Goal: Browse casually

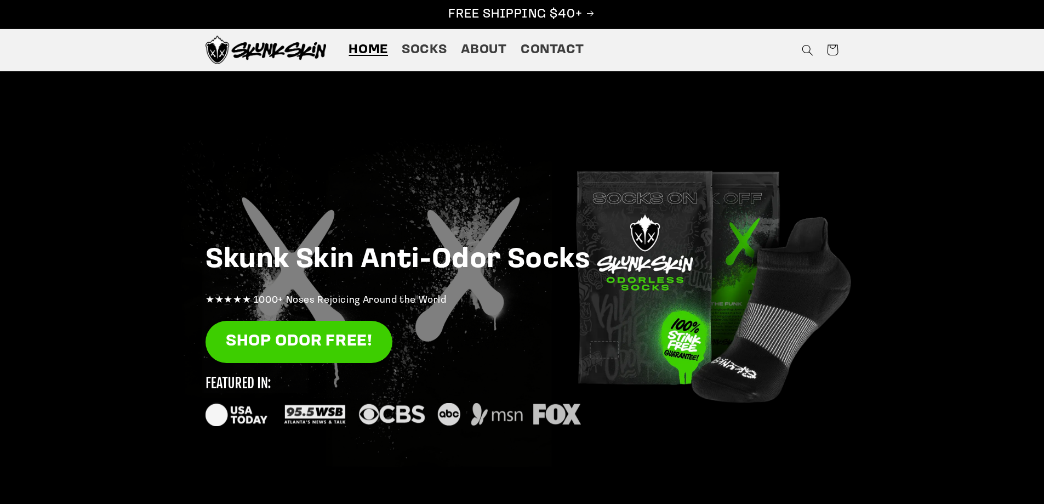
click at [109, 296] on div at bounding box center [522, 290] width 1044 height 438
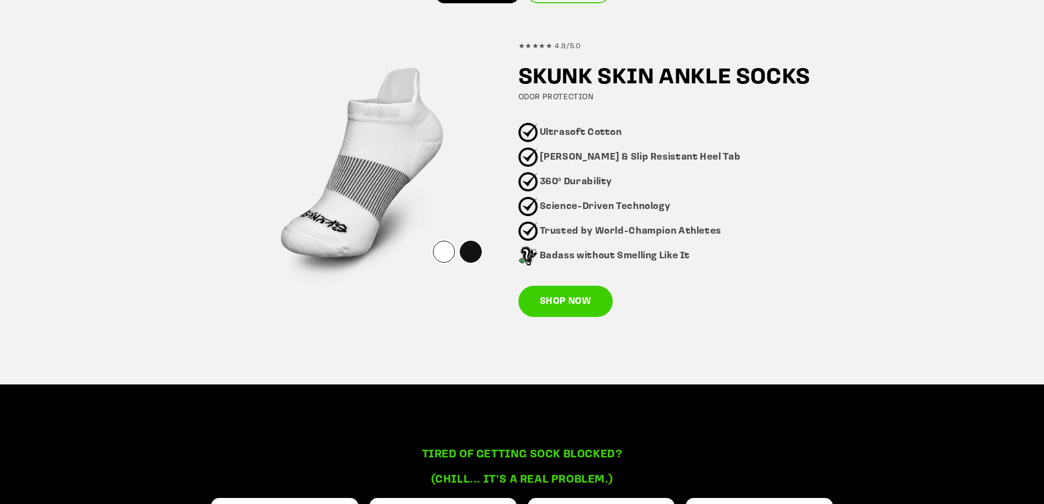
scroll to position [712, 0]
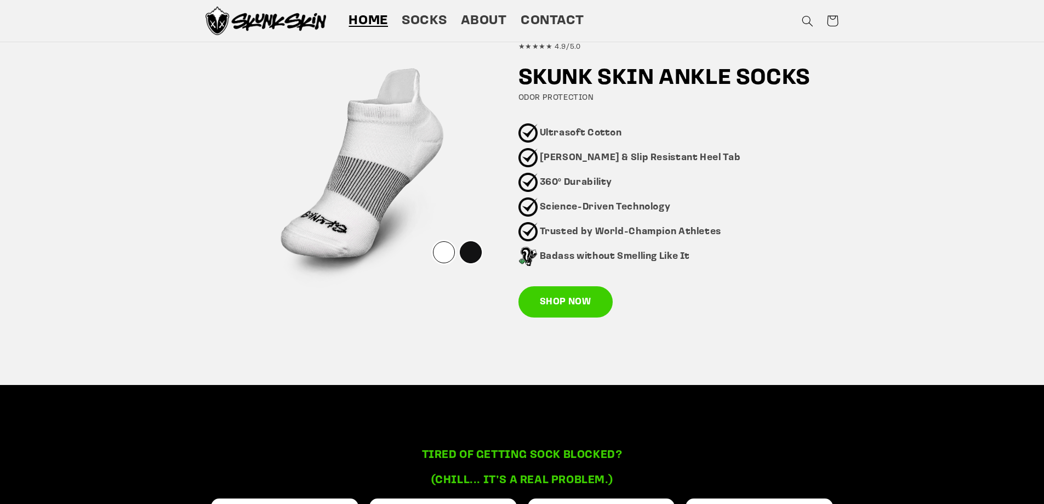
click at [468, 248] on div at bounding box center [471, 252] width 22 height 22
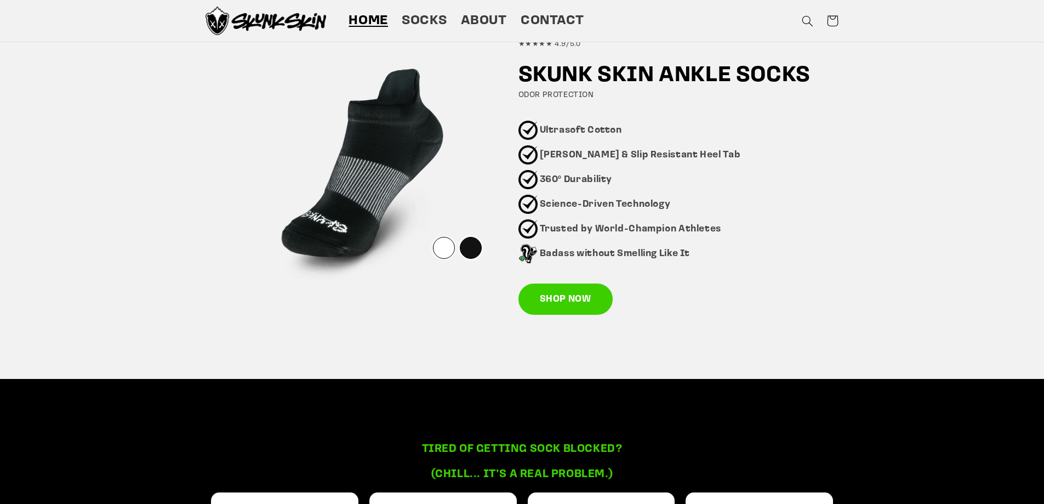
click at [439, 249] on div at bounding box center [444, 248] width 22 height 22
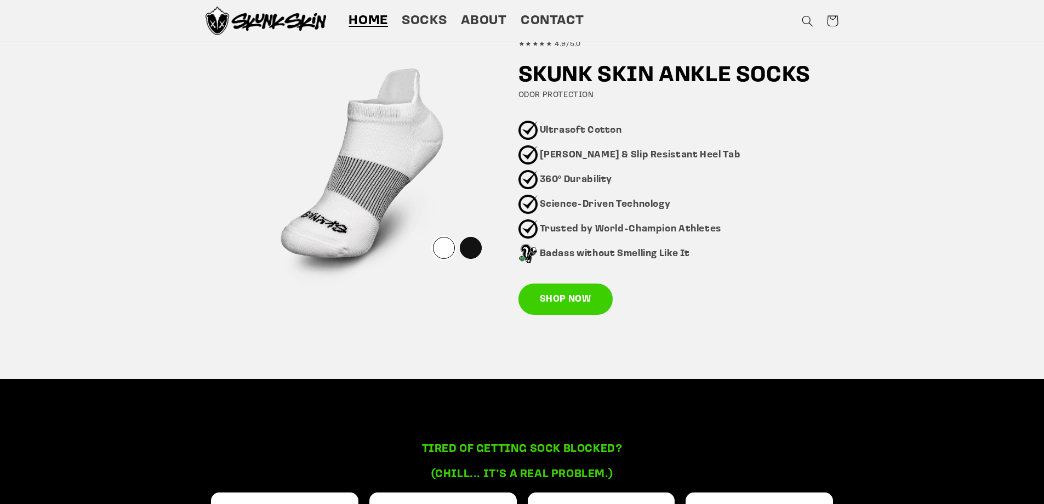
click at [145, 288] on div "Pick your style Stinky feet are intoxicating & not in a good way... ANKLE SOCKS…" at bounding box center [522, 88] width 1044 height 581
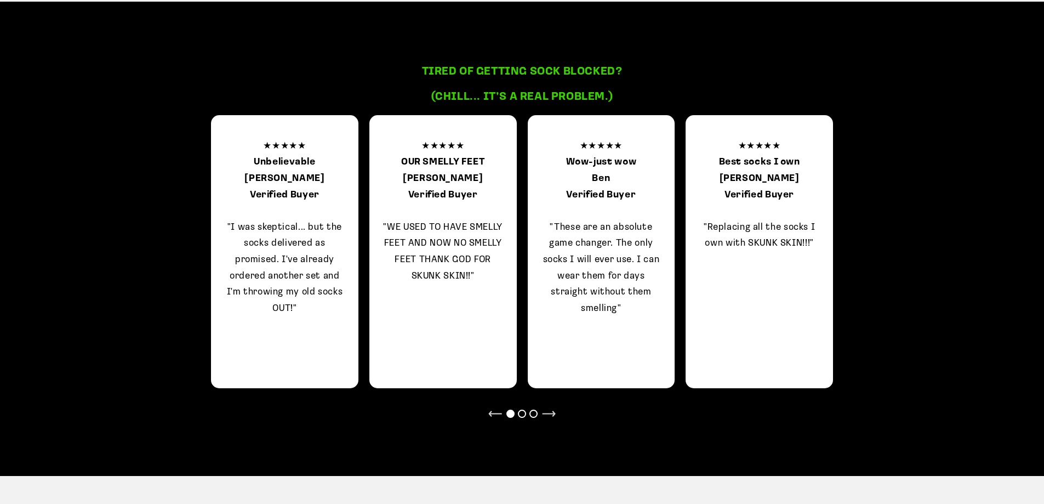
scroll to position [1095, 0]
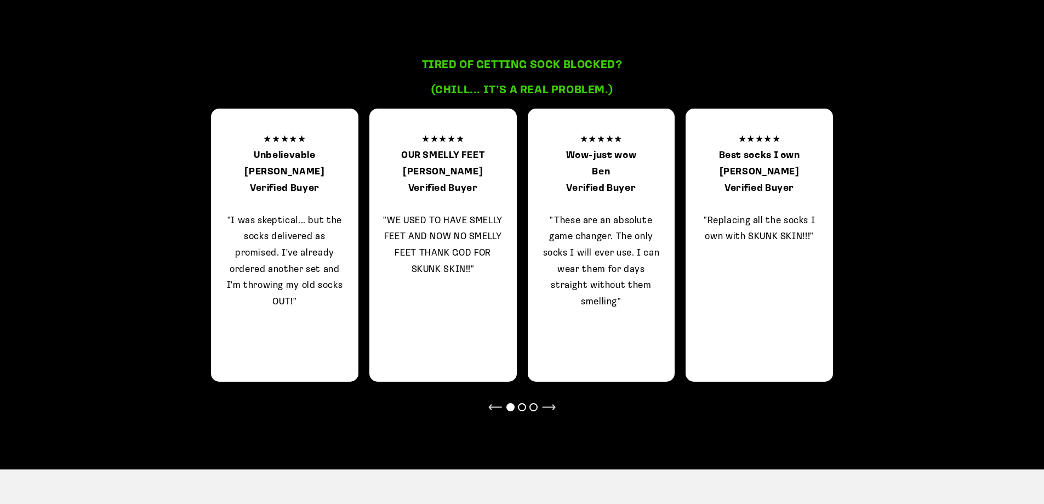
click at [85, 233] on div "Tired of getting sock blocked? (chill... It’s a real problem.) ★★★★★ Unbelievab…" at bounding box center [522, 232] width 1044 height 474
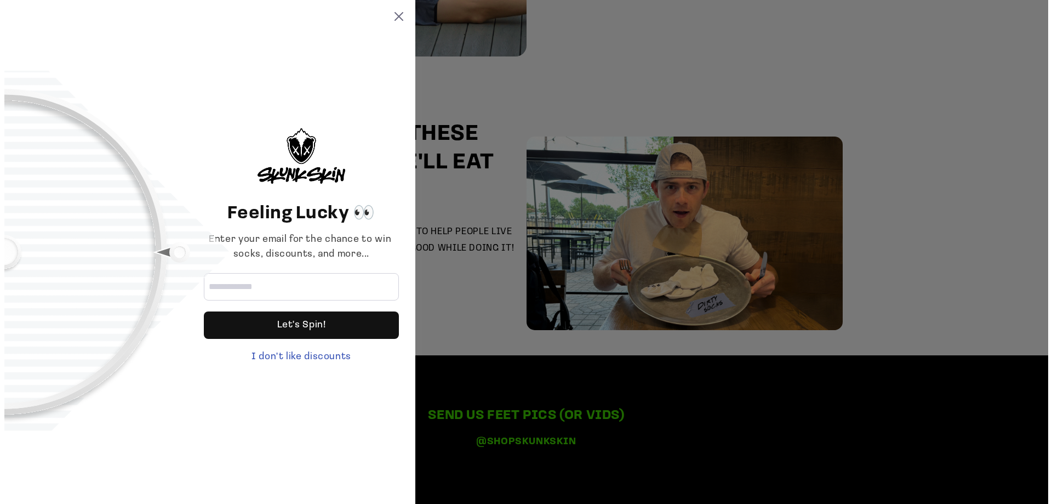
scroll to position [2631, 0]
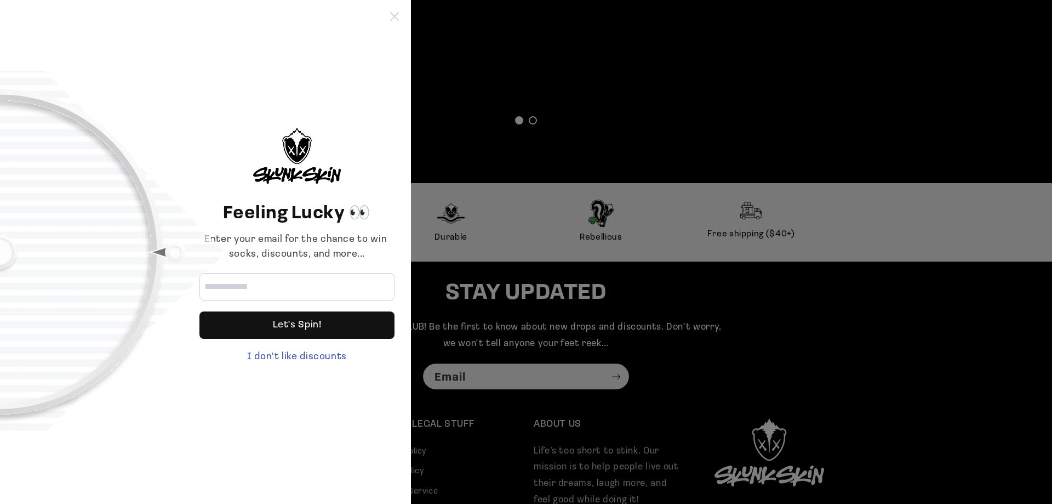
click at [394, 15] on icon at bounding box center [394, 16] width 9 height 9
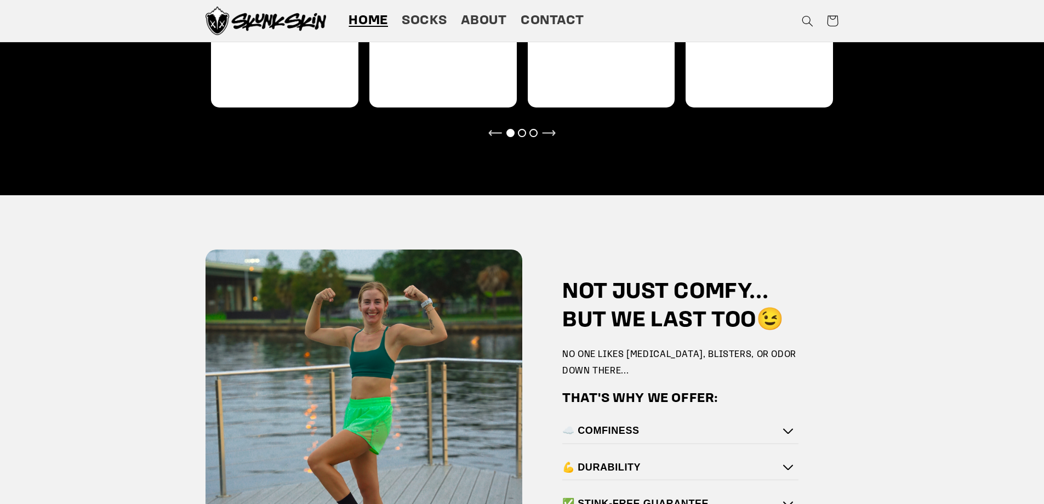
click at [54, 327] on div "NOT JUST COMFY... BUT WE LAST TOO😉 NO ONE LIKES [MEDICAL_DATA], BLISTERS, OR OD…" at bounding box center [522, 421] width 1044 height 453
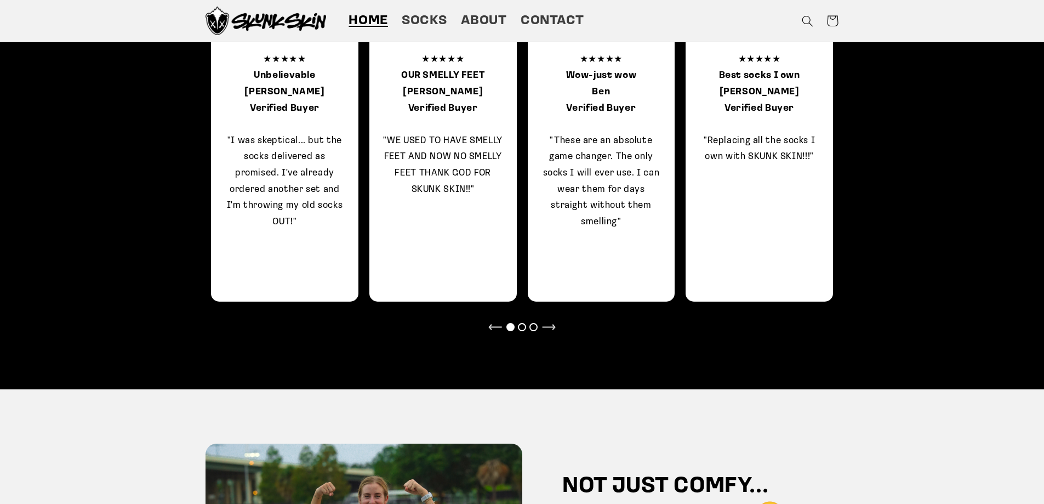
scroll to position [1041, 0]
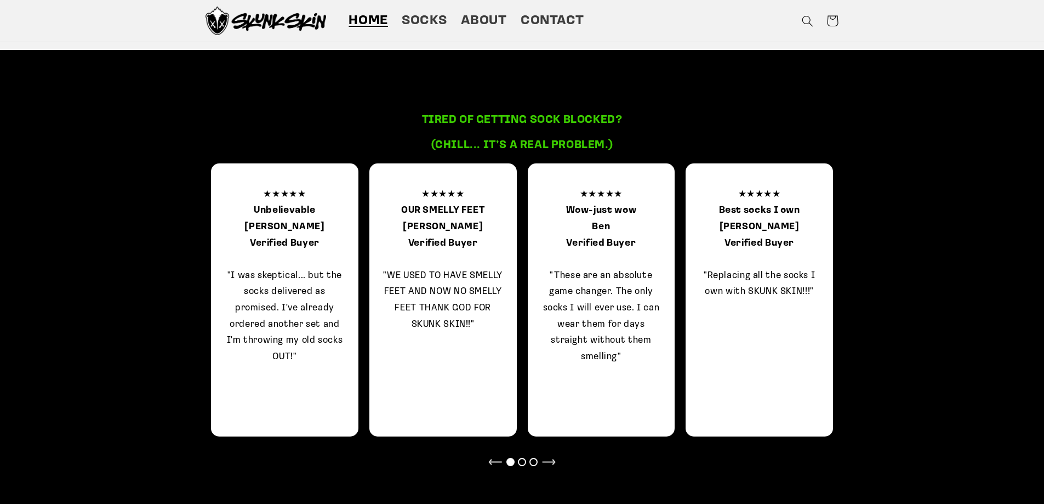
click at [65, 311] on div "Tired of getting sock blocked? (chill... It’s a real problem.) ★★★★★ Unbelievab…" at bounding box center [522, 287] width 1044 height 474
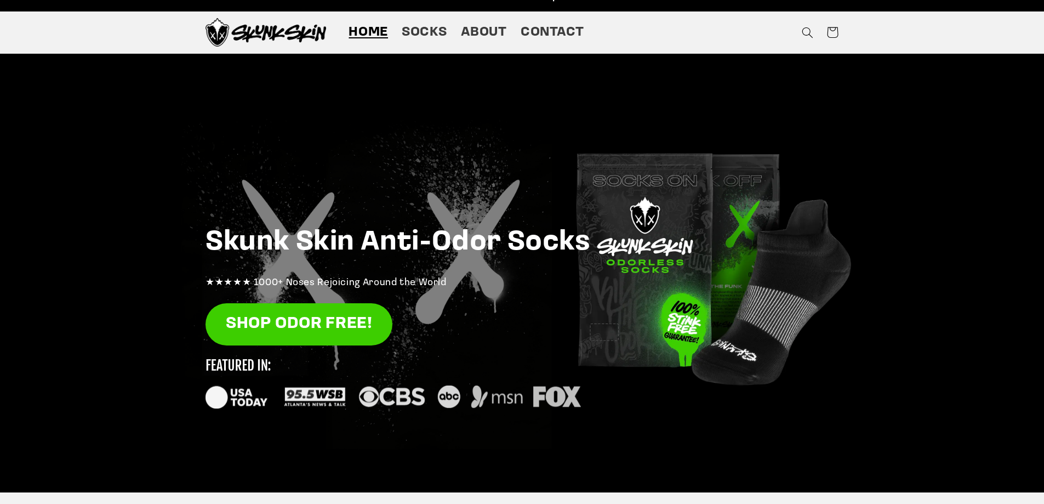
scroll to position [0, 0]
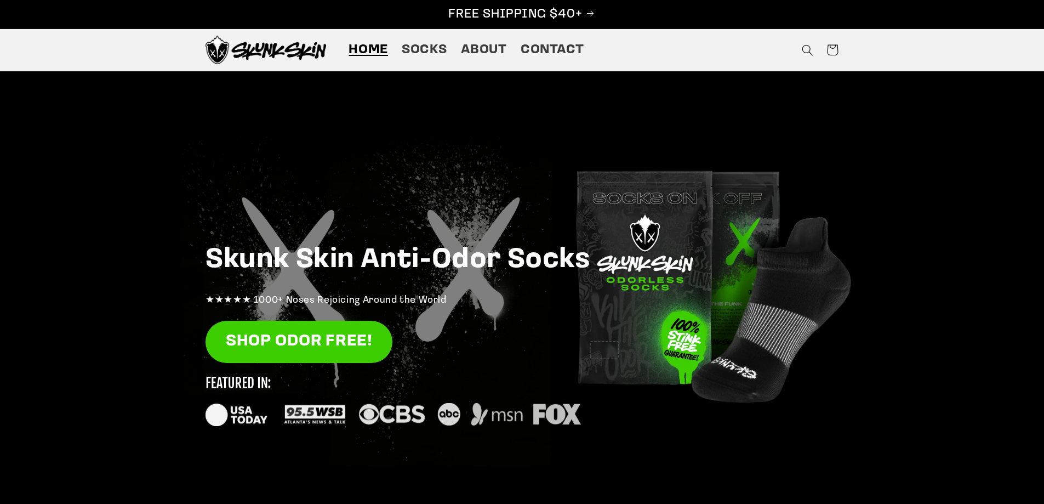
click at [60, 312] on div at bounding box center [522, 290] width 1044 height 438
click at [77, 302] on div at bounding box center [522, 290] width 1044 height 438
